Goal: Navigation & Orientation: Find specific page/section

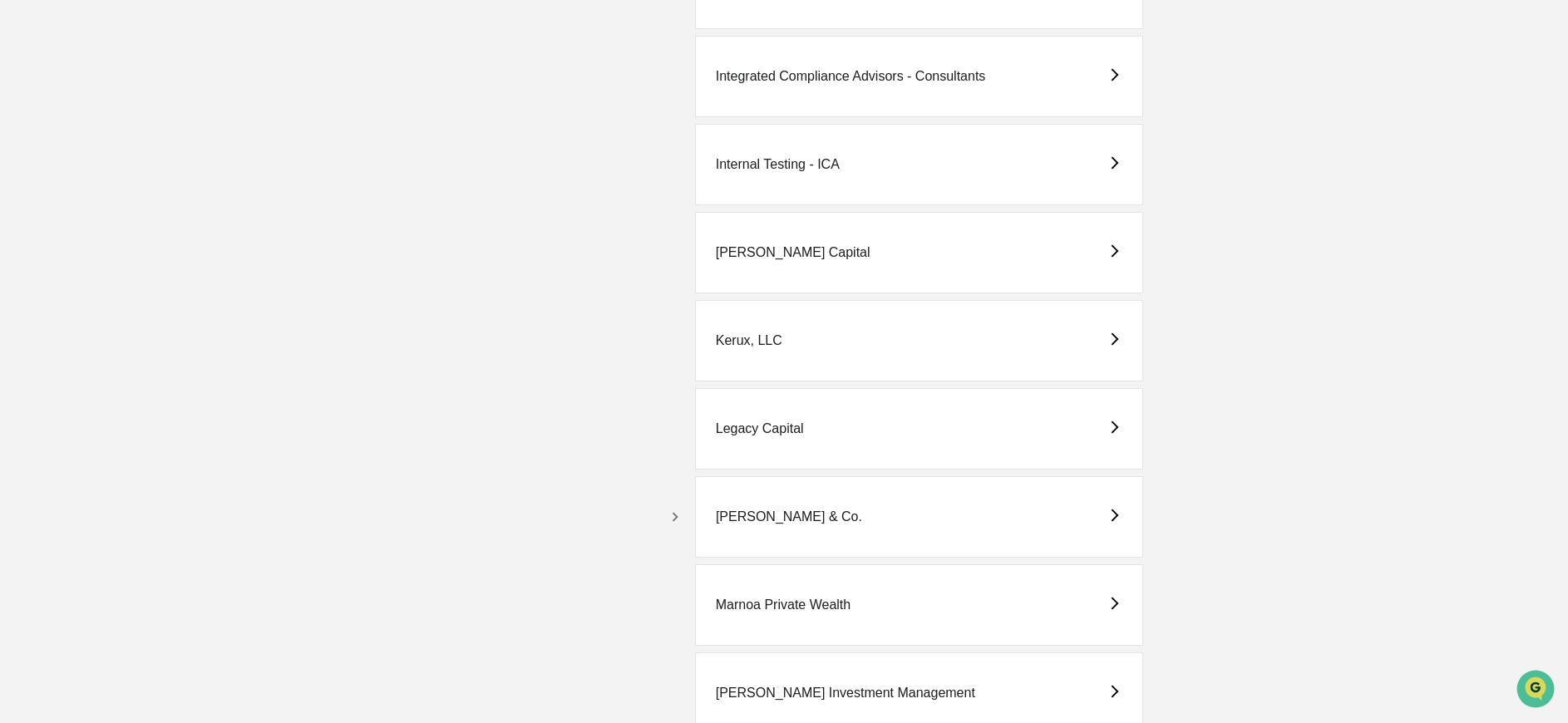
scroll to position [2775, 0]
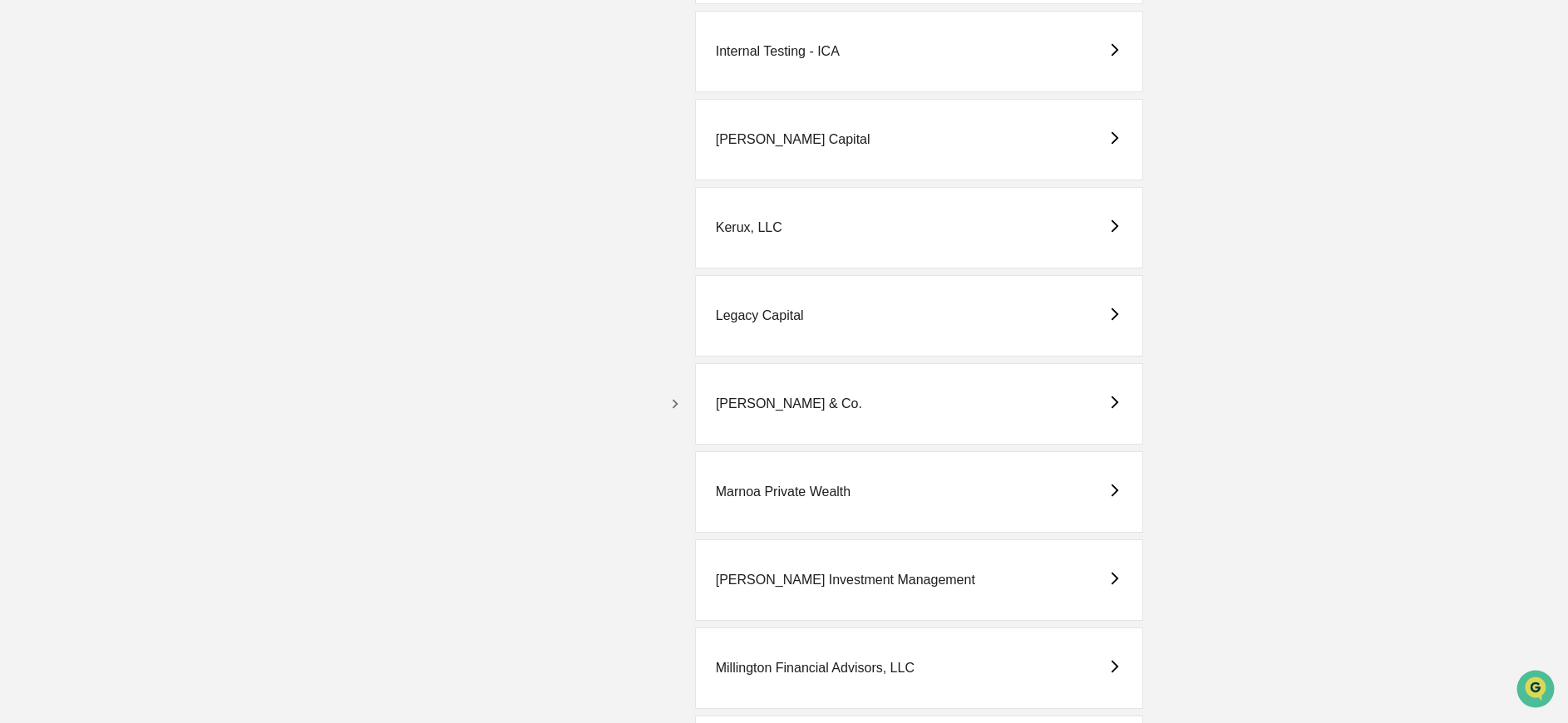
click at [785, 577] on div "Marshall Investment Management" at bounding box center [846, 580] width 260 height 15
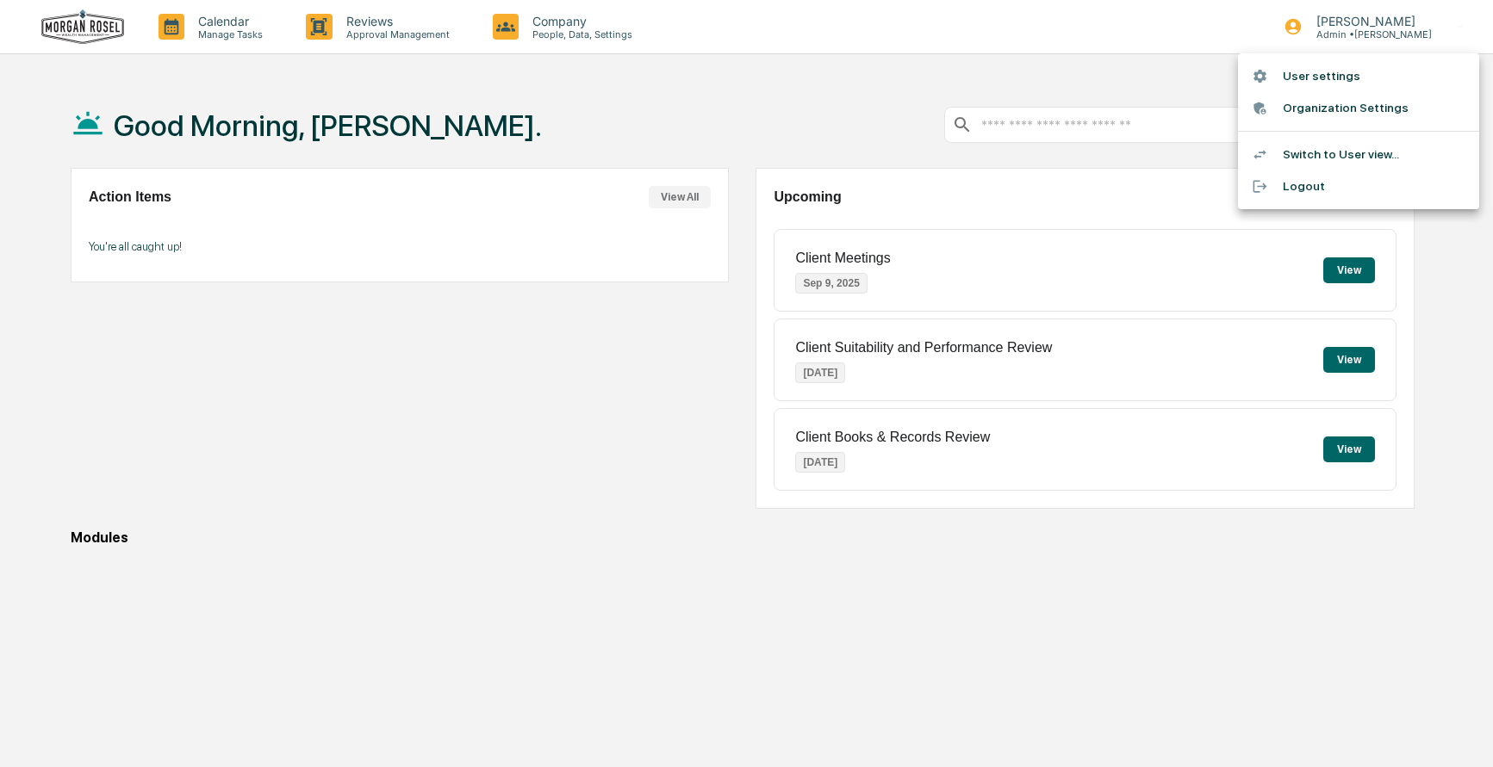
click at [794, 84] on div at bounding box center [746, 383] width 1493 height 767
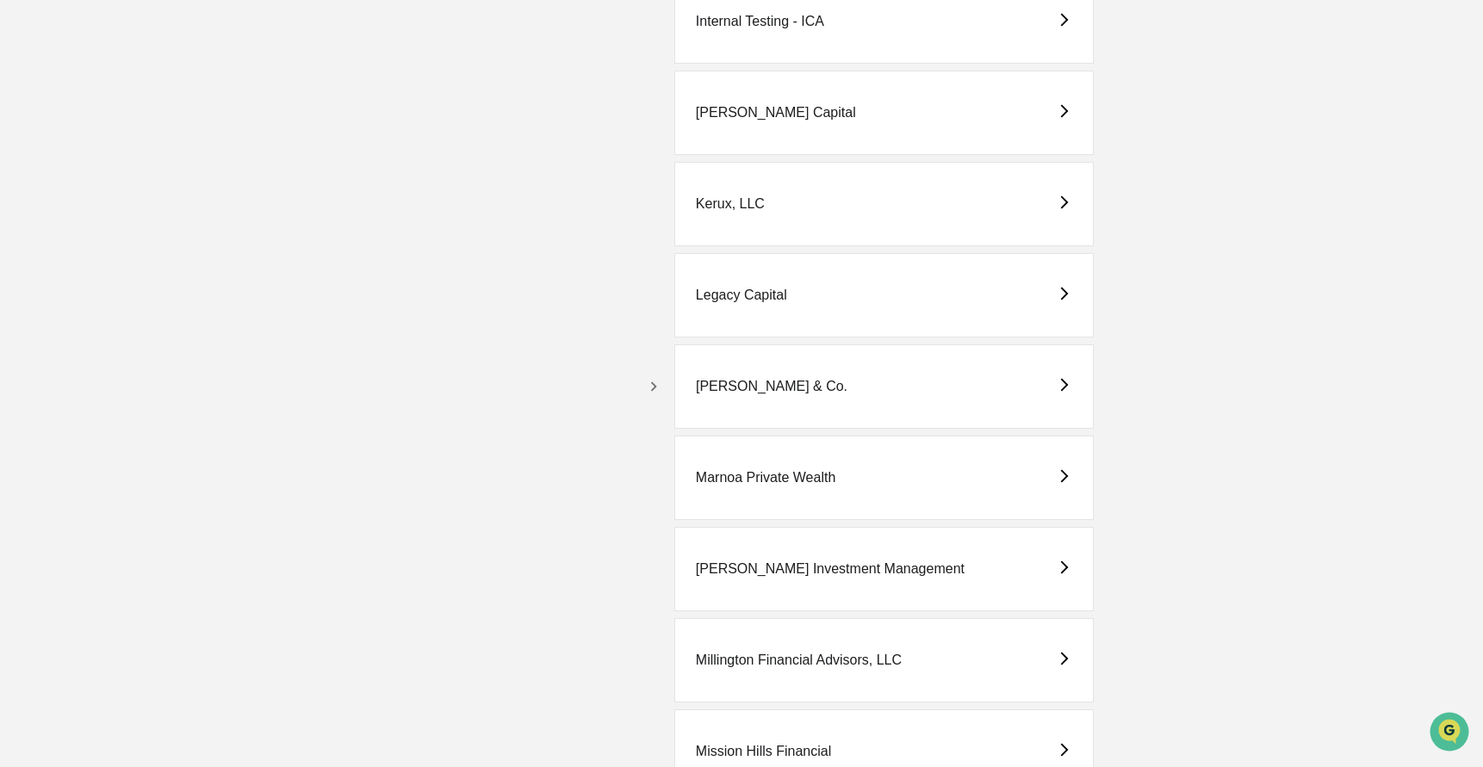
scroll to position [2910, 0]
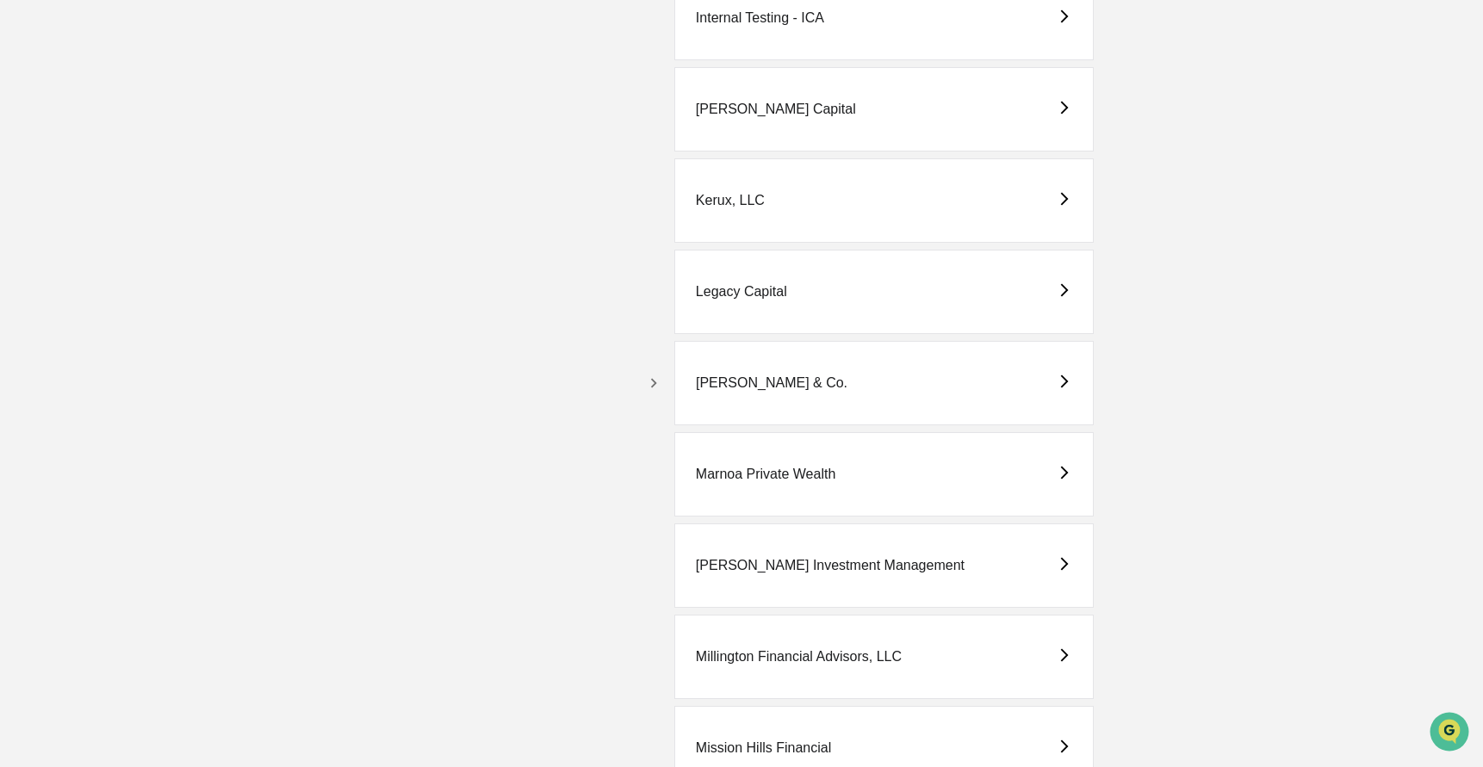
click at [771, 566] on div "Marshall Investment Management" at bounding box center [830, 566] width 269 height 16
